Goal: Task Accomplishment & Management: Manage account settings

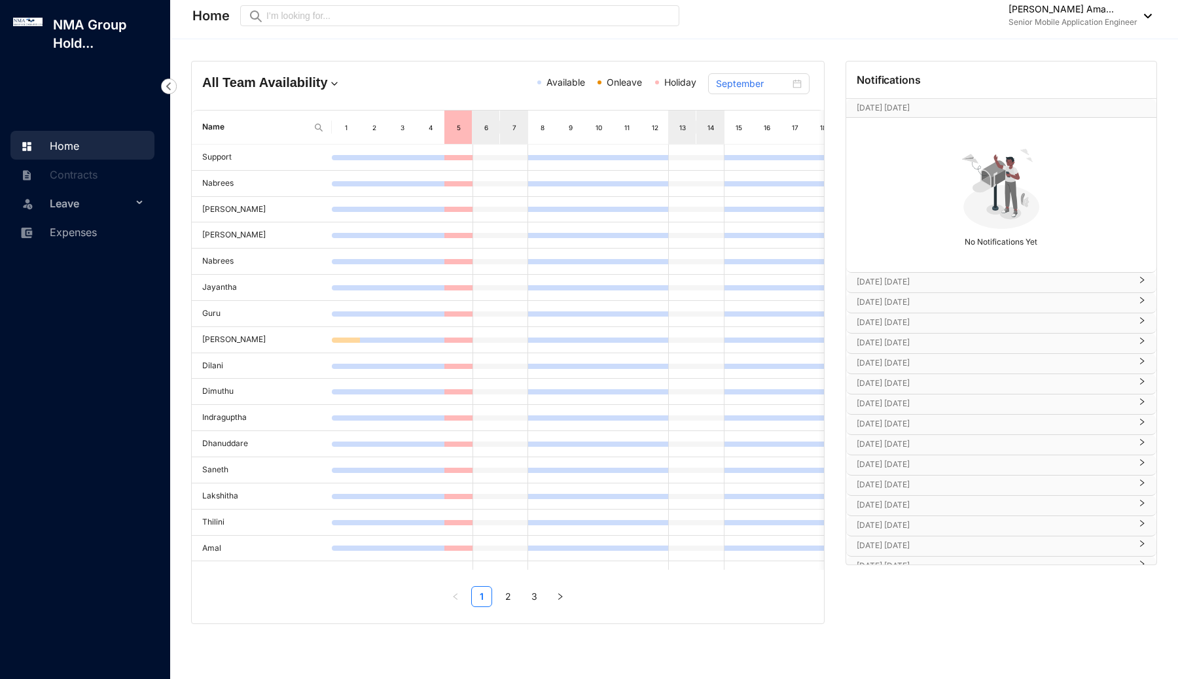
click at [623, 85] on span "Onleave" at bounding box center [624, 82] width 35 height 11
click at [685, 82] on span "Holiday" at bounding box center [680, 82] width 32 height 11
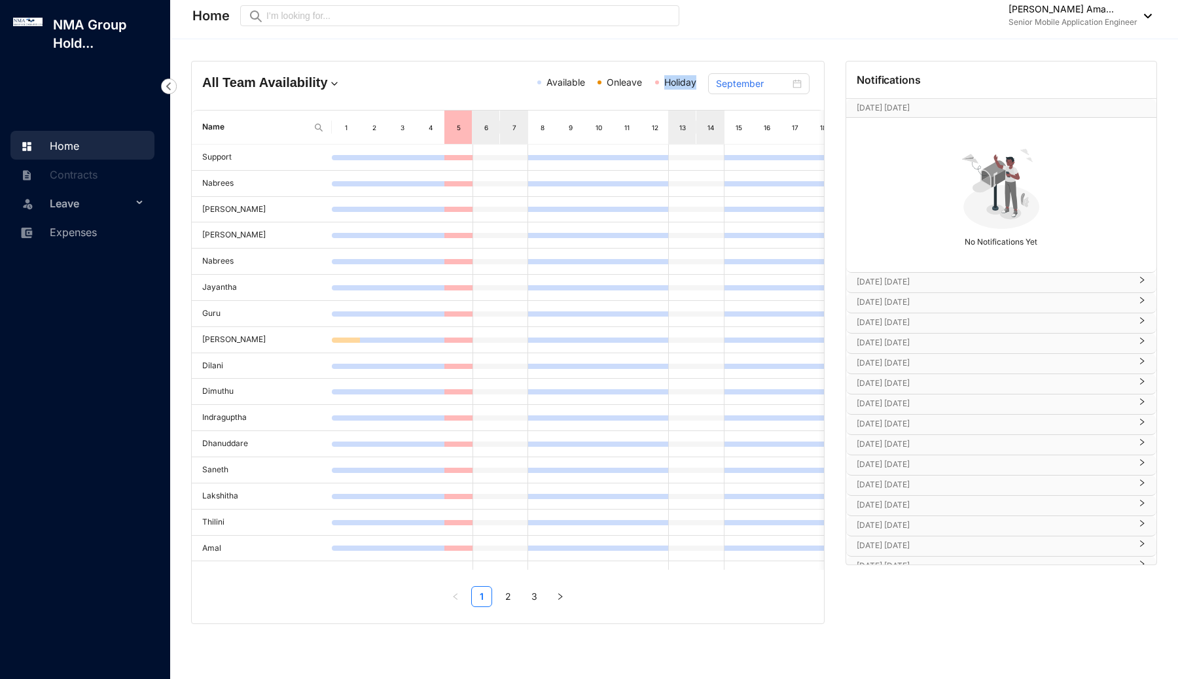
click at [724, 45] on div "All Team Availability Available Onleave Holiday September Name 1 2 3 4 5 6 7 8 …" at bounding box center [674, 342] width 1008 height 606
click at [676, 81] on span "Holiday" at bounding box center [680, 82] width 32 height 11
click at [698, 39] on header "Home Preview [PERSON_NAME] Ama... Senior Mobile Application Engineer" at bounding box center [675, 19] width 1007 height 39
click at [559, 84] on span "Available" at bounding box center [566, 82] width 39 height 11
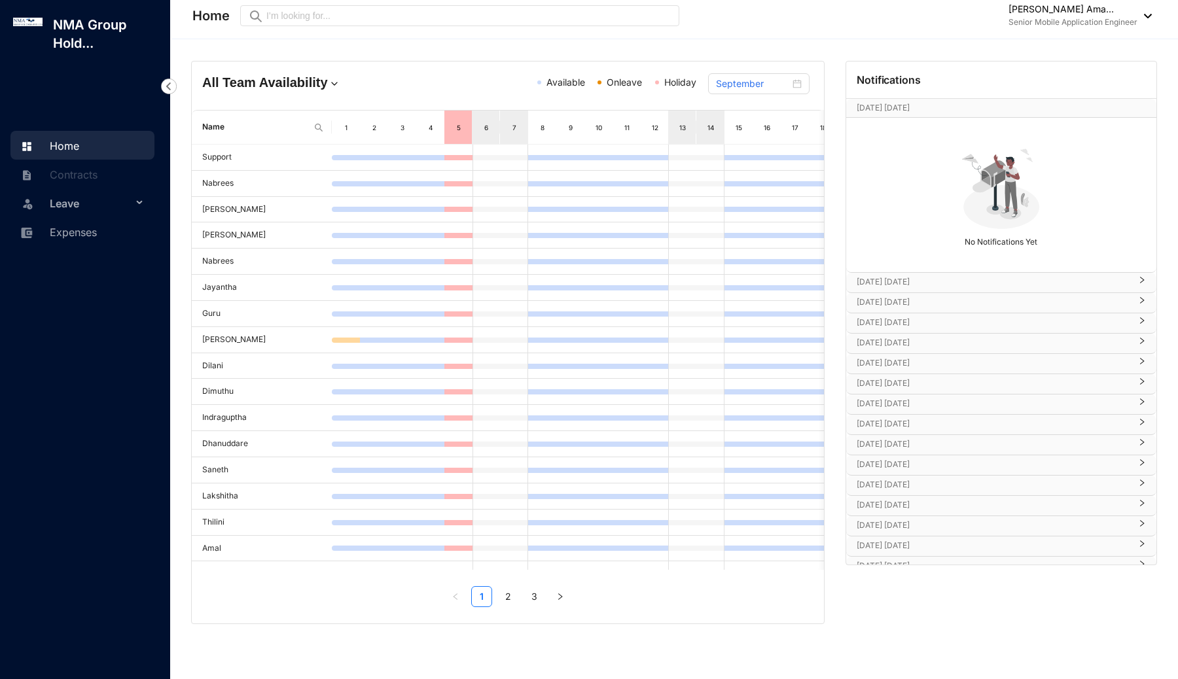
click at [559, 84] on span "Available" at bounding box center [566, 82] width 39 height 11
click at [640, 82] on span "Onleave" at bounding box center [624, 82] width 35 height 11
click at [686, 81] on span "Holiday" at bounding box center [680, 82] width 32 height 11
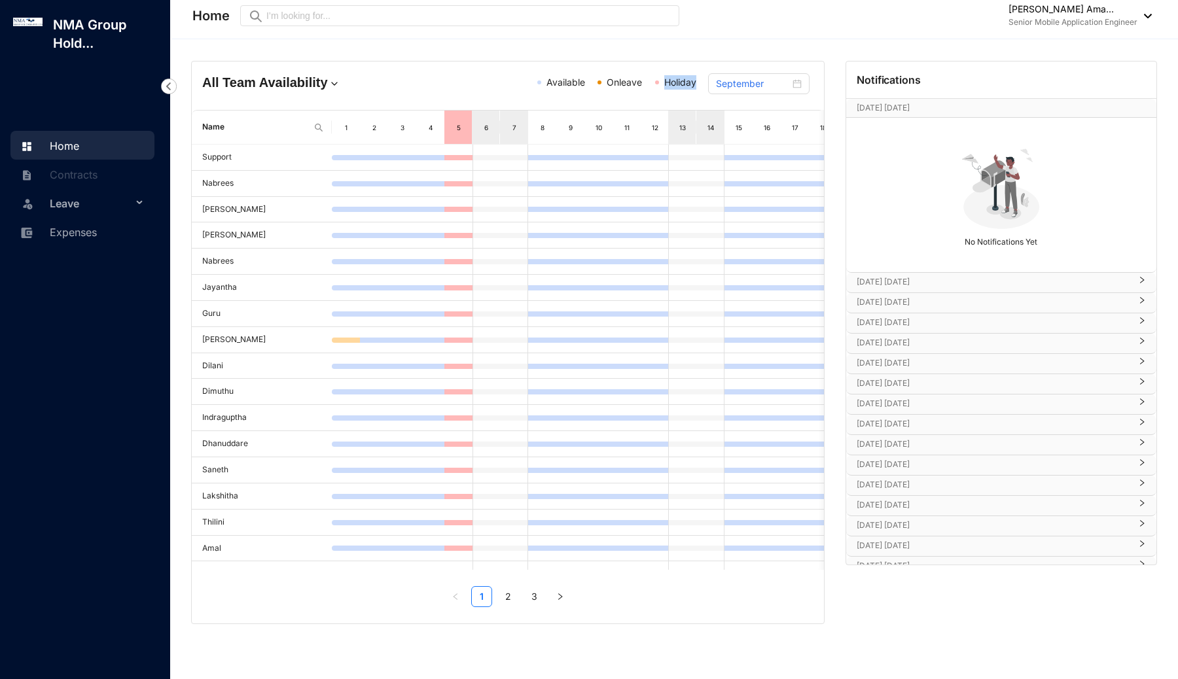
click at [706, 46] on div "All Team Availability Available Onleave Holiday September Name 1 2 3 4 5 6 7 8 …" at bounding box center [674, 342] width 1008 height 606
click at [93, 198] on span "Leave" at bounding box center [91, 203] width 82 height 26
click at [86, 235] on link "Leave Requests" at bounding box center [78, 234] width 81 height 11
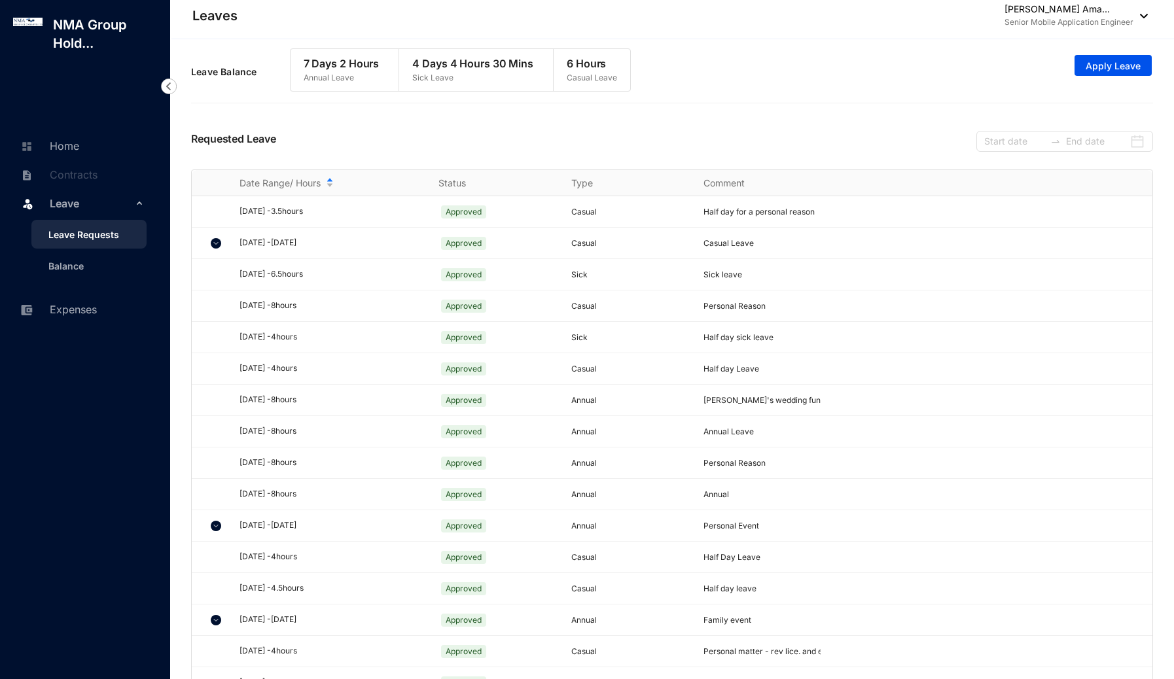
click at [849, 36] on header "Leaves [PERSON_NAME] Ama... Senior Mobile Application Engineer" at bounding box center [673, 19] width 1003 height 39
click at [777, 92] on div "Leave Balance 7 Days 2 Hours Annual Leave 4 Days 4 Hours 30 Mins Sick Leave 6 H…" at bounding box center [672, 72] width 962 height 60
click at [761, 116] on div "Requested Leave" at bounding box center [672, 140] width 962 height 60
click at [687, 67] on div "Leave Balance 7 Days 2 Hours Annual Leave 4 Days 4 Hours 30 Mins Sick Leave 6 H…" at bounding box center [672, 72] width 962 height 60
click at [696, 105] on div "Leave Balance 7 Days 2 Hours Annual Leave 4 Days 4 Hours 30 Mins Sick Leave 6 H…" at bounding box center [672, 77] width 962 height 71
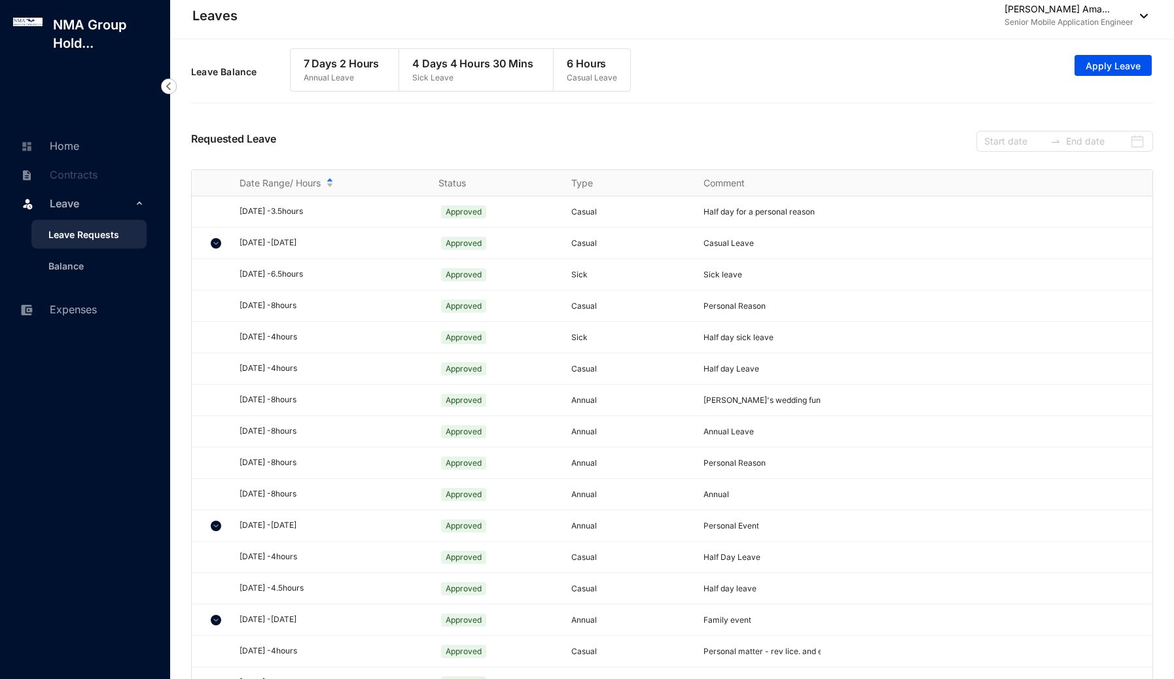
click at [701, 104] on div "Leave Balance 7 Days 2 Hours Annual Leave 4 Days 4 Hours 30 Mins Sick Leave 6 H…" at bounding box center [672, 77] width 962 height 71
click at [729, 69] on div "Leave Balance 7 Days 2 Hours Annual Leave 4 Days 4 Hours 30 Mins Sick Leave 6 H…" at bounding box center [672, 72] width 962 height 60
click at [744, 92] on div "Leave Balance 7 Days 2 Hours Annual Leave 4 Days 4 Hours 30 Mins Sick Leave 6 H…" at bounding box center [672, 72] width 962 height 60
